Goal: Navigation & Orientation: Find specific page/section

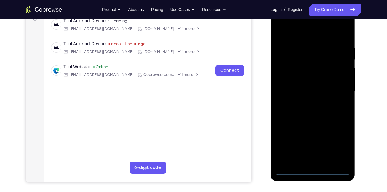
scroll to position [96, 0]
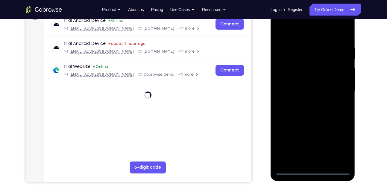
click at [310, 170] on div at bounding box center [313, 91] width 76 height 168
click at [343, 142] on div at bounding box center [313, 91] width 76 height 168
click at [284, 31] on div at bounding box center [313, 91] width 76 height 168
click at [335, 87] on div at bounding box center [313, 91] width 76 height 168
click at [317, 161] on div at bounding box center [313, 91] width 76 height 168
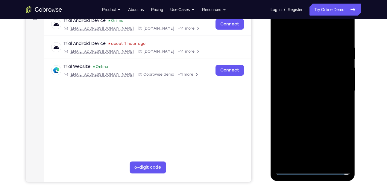
click at [303, 84] on div at bounding box center [313, 91] width 76 height 168
click at [301, 100] on div at bounding box center [313, 91] width 76 height 168
click at [307, 90] on div at bounding box center [313, 91] width 76 height 168
click at [305, 110] on div at bounding box center [313, 91] width 76 height 168
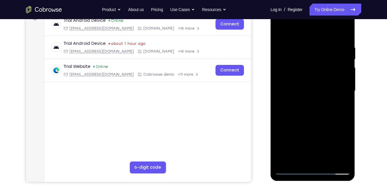
click at [305, 110] on div at bounding box center [313, 91] width 76 height 168
click at [346, 40] on div at bounding box center [313, 91] width 76 height 168
click at [327, 161] on div at bounding box center [313, 91] width 76 height 168
click at [324, 121] on div at bounding box center [313, 91] width 76 height 168
click at [287, 173] on div at bounding box center [313, 91] width 76 height 168
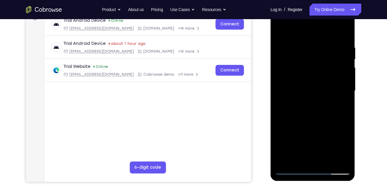
click at [305, 40] on div at bounding box center [313, 91] width 76 height 168
click at [345, 34] on div at bounding box center [313, 91] width 76 height 168
click at [326, 46] on div at bounding box center [313, 91] width 76 height 168
click at [341, 65] on div at bounding box center [313, 91] width 76 height 168
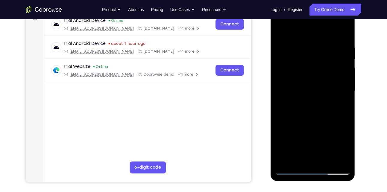
click at [342, 32] on div at bounding box center [313, 91] width 76 height 168
click at [345, 31] on div at bounding box center [313, 91] width 76 height 168
click at [283, 30] on div at bounding box center [313, 91] width 76 height 168
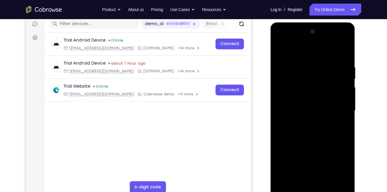
scroll to position [76, 0]
click at [283, 183] on div at bounding box center [313, 111] width 76 height 168
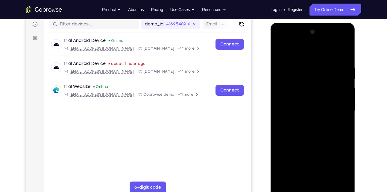
click at [283, 183] on div at bounding box center [313, 111] width 76 height 168
drag, startPoint x: 339, startPoint y: 67, endPoint x: 311, endPoint y: 64, distance: 28.0
click at [311, 64] on div at bounding box center [313, 111] width 76 height 168
drag, startPoint x: 329, startPoint y: 63, endPoint x: 297, endPoint y: 57, distance: 32.7
click at [297, 57] on div at bounding box center [313, 111] width 76 height 168
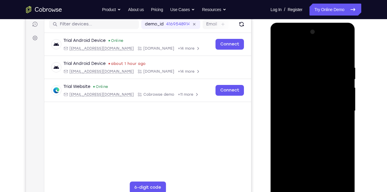
drag, startPoint x: 340, startPoint y: 65, endPoint x: 301, endPoint y: 66, distance: 39.0
click at [301, 66] on div at bounding box center [313, 111] width 76 height 168
drag, startPoint x: 326, startPoint y: 64, endPoint x: 299, endPoint y: 63, distance: 26.7
click at [299, 63] on div at bounding box center [313, 111] width 76 height 168
drag, startPoint x: 336, startPoint y: 69, endPoint x: 316, endPoint y: 71, distance: 20.8
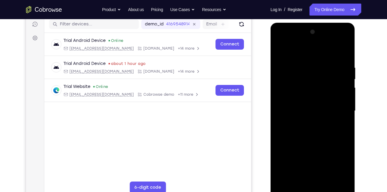
click at [316, 71] on div at bounding box center [313, 111] width 76 height 168
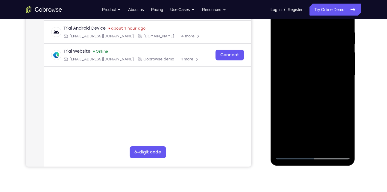
scroll to position [113, 0]
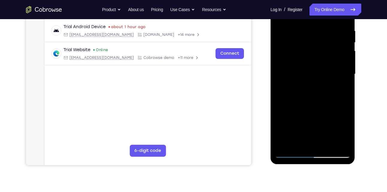
click at [297, 145] on div at bounding box center [313, 74] width 76 height 168
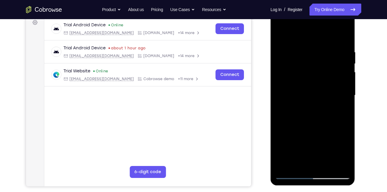
scroll to position [92, 0]
click at [310, 35] on div at bounding box center [313, 96] width 76 height 168
click at [344, 34] on div at bounding box center [313, 96] width 76 height 168
click at [294, 78] on div at bounding box center [313, 96] width 76 height 168
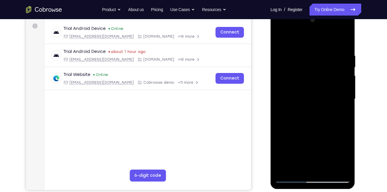
scroll to position [87, 0]
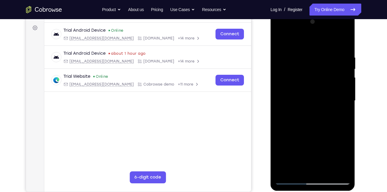
click at [279, 39] on div at bounding box center [313, 101] width 76 height 168
click at [289, 63] on div at bounding box center [313, 101] width 76 height 168
click at [347, 144] on div at bounding box center [313, 101] width 76 height 168
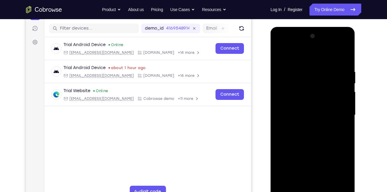
scroll to position [69, 0]
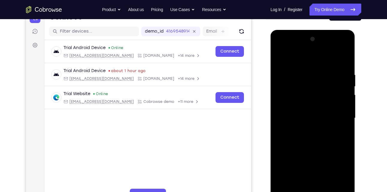
click at [281, 58] on div at bounding box center [313, 118] width 76 height 168
click at [314, 59] on div at bounding box center [313, 118] width 76 height 168
click at [293, 67] on div at bounding box center [313, 118] width 76 height 168
click at [316, 80] on div at bounding box center [313, 118] width 76 height 168
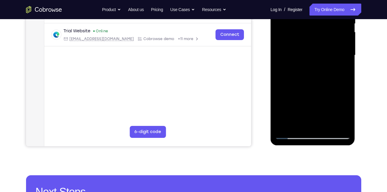
scroll to position [133, 0]
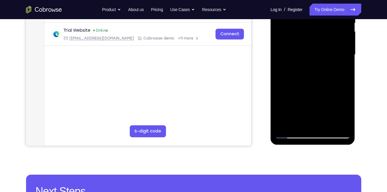
click at [286, 129] on div at bounding box center [313, 55] width 76 height 168
click at [287, 124] on div at bounding box center [313, 55] width 76 height 168
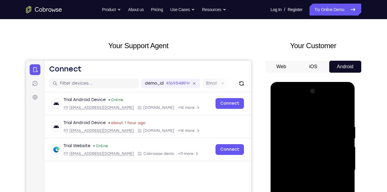
scroll to position [0, 0]
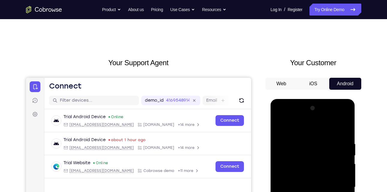
drag, startPoint x: 310, startPoint y: 145, endPoint x: 315, endPoint y: 208, distance: 63.1
click at [315, 192] on div at bounding box center [313, 188] width 76 height 168
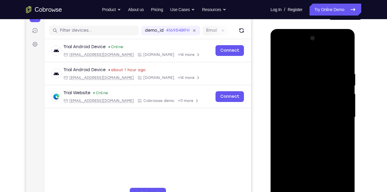
scroll to position [70, 0]
click at [308, 66] on div at bounding box center [313, 118] width 76 height 168
click at [342, 108] on div at bounding box center [313, 118] width 76 height 168
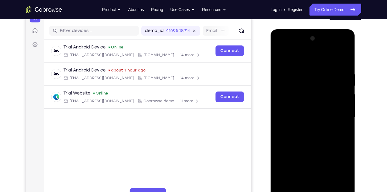
click at [342, 108] on div at bounding box center [313, 118] width 76 height 168
click at [338, 108] on div at bounding box center [313, 118] width 76 height 168
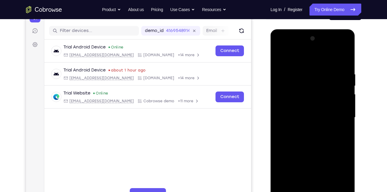
click at [338, 108] on div at bounding box center [313, 118] width 76 height 168
click at [343, 59] on div at bounding box center [313, 118] width 76 height 168
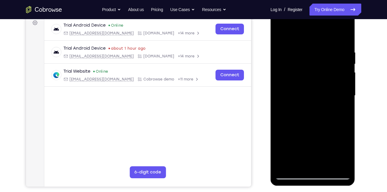
scroll to position [92, 0]
click at [284, 164] on div at bounding box center [313, 96] width 76 height 168
click at [310, 159] on div at bounding box center [313, 96] width 76 height 168
